Goal: Find specific page/section: Find specific page/section

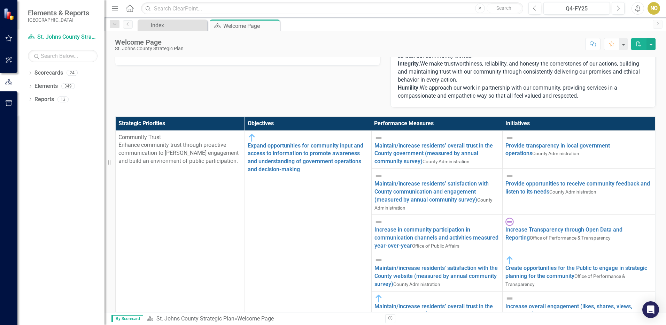
click at [656, 9] on div "NO" at bounding box center [654, 8] width 13 height 13
click at [521, 36] on div "Welcome Page [GEOGRAPHIC_DATA] Strategic Plan Score: N/A Q4-FY25 Completed Comm…" at bounding box center [386, 41] width 562 height 21
click at [7, 37] on icon "button" at bounding box center [8, 39] width 7 height 6
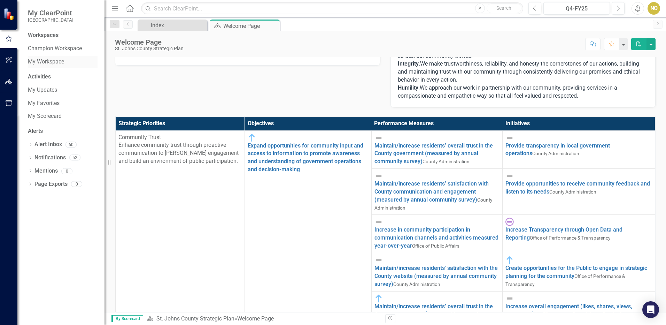
click at [50, 58] on link "My Workspace" at bounding box center [63, 62] width 70 height 8
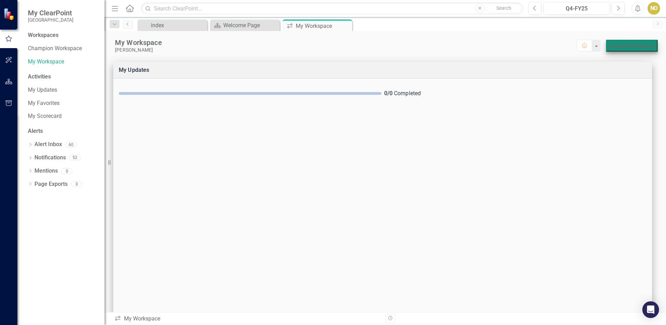
click at [630, 43] on link "Manage Workspaces" at bounding box center [632, 46] width 46 height 6
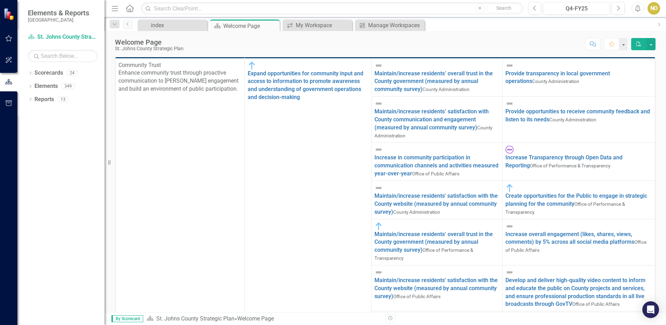
scroll to position [212, 0]
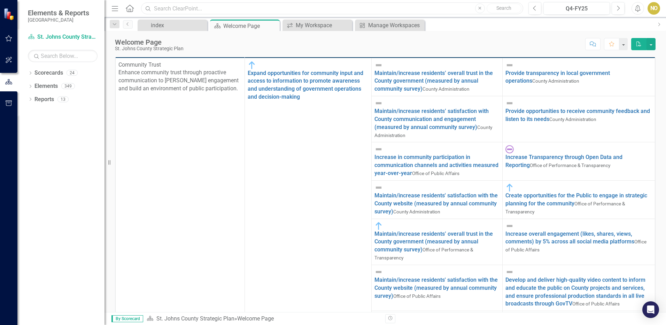
click at [159, 9] on input "text" at bounding box center [332, 8] width 382 height 12
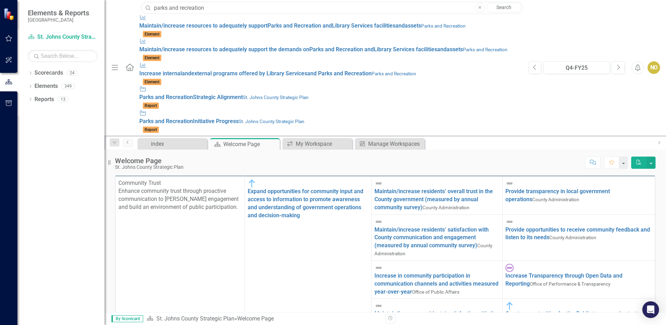
type input "parks and recreation"
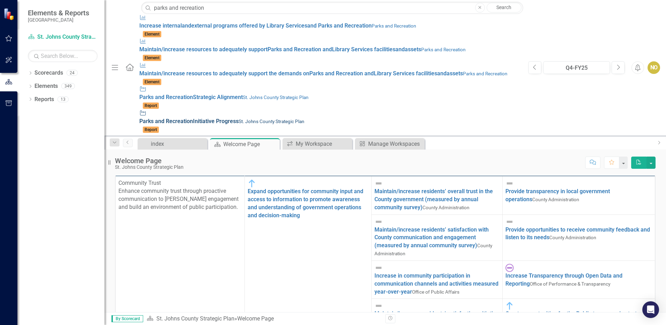
click at [160, 118] on span "Parks and Recreation Initiative Progress" at bounding box center [188, 121] width 99 height 7
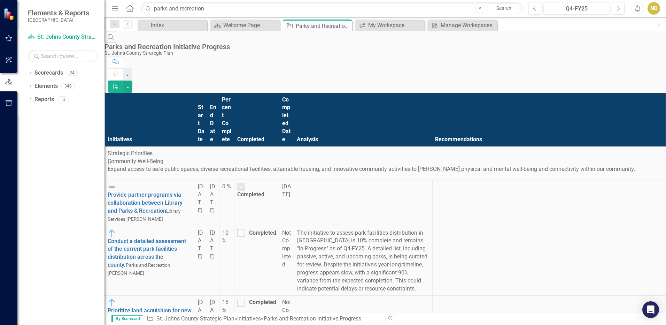
scroll to position [10, 0]
click at [593, 321] on div "Revision History" at bounding box center [659, 318] width 548 height 9
